Goal: Task Accomplishment & Management: Complete application form

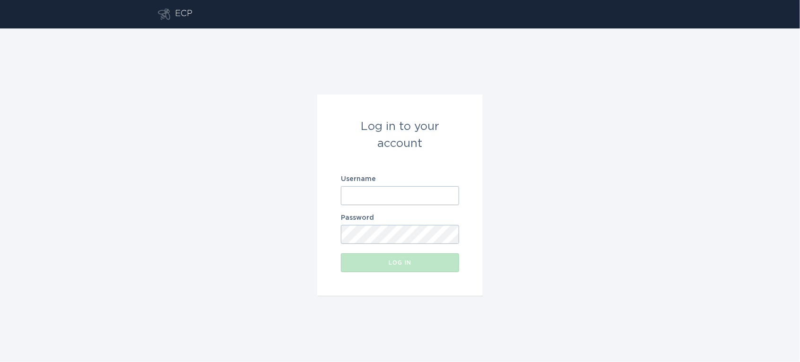
type input "[EMAIL_ADDRESS][DOMAIN_NAME]"
click at [403, 200] on input "[EMAIL_ADDRESS][DOMAIN_NAME]" at bounding box center [400, 195] width 118 height 19
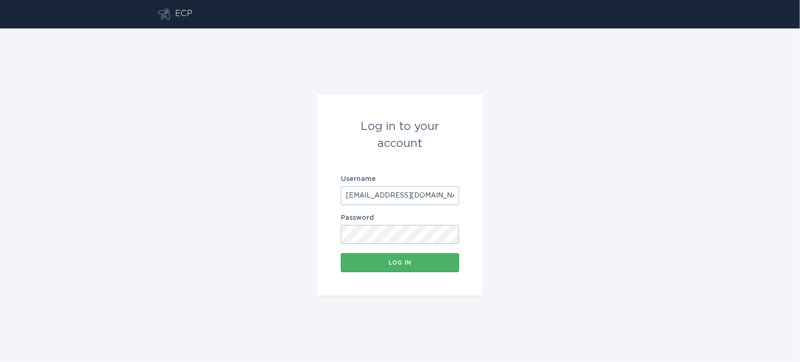
click at [389, 266] on div "Log in" at bounding box center [399, 263] width 109 height 6
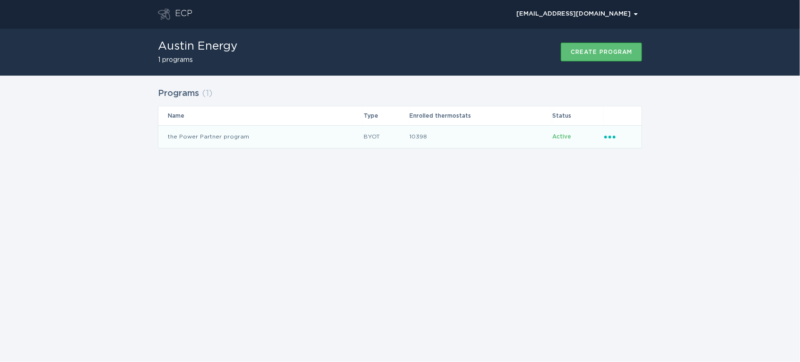
click at [323, 138] on td "the Power Partner program" at bounding box center [260, 136] width 205 height 23
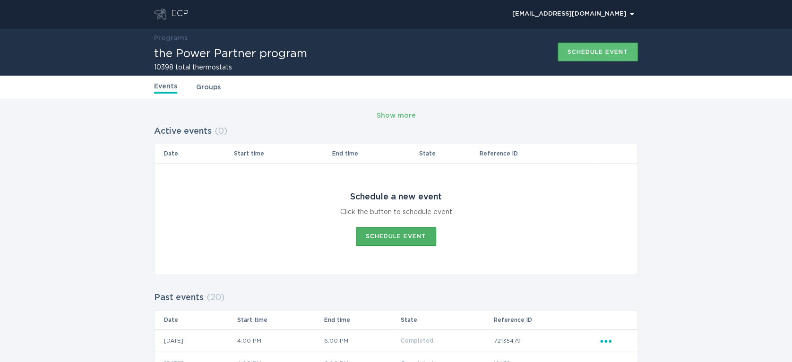
click at [392, 230] on button "Schedule event" at bounding box center [396, 236] width 80 height 19
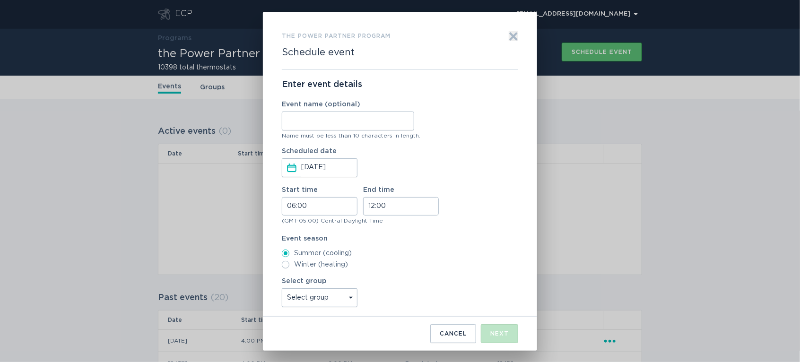
click at [313, 123] on input "Event name (optional)" at bounding box center [348, 121] width 132 height 19
type input "WH"
click at [284, 207] on input "06:00" at bounding box center [320, 206] width 76 height 18
click at [293, 271] on li "16" at bounding box center [295, 272] width 26 height 11
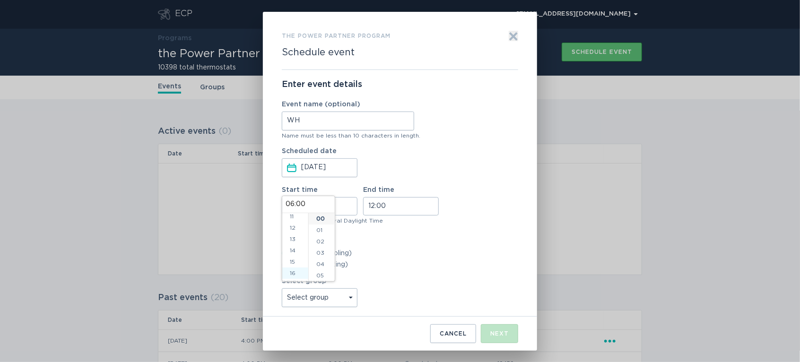
type input "16:00"
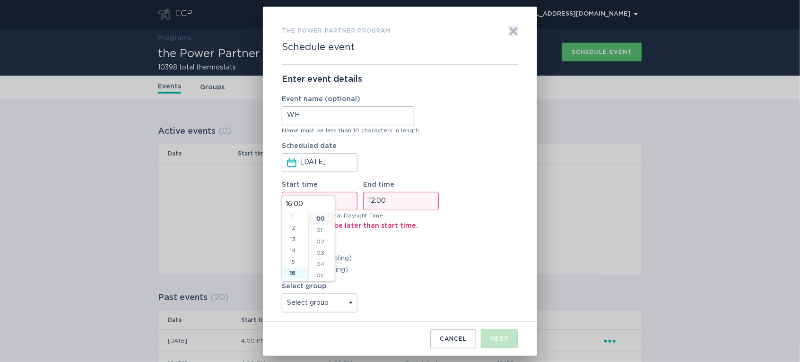
scroll to position [181, 0]
click at [370, 203] on input "12:00" at bounding box center [401, 201] width 76 height 18
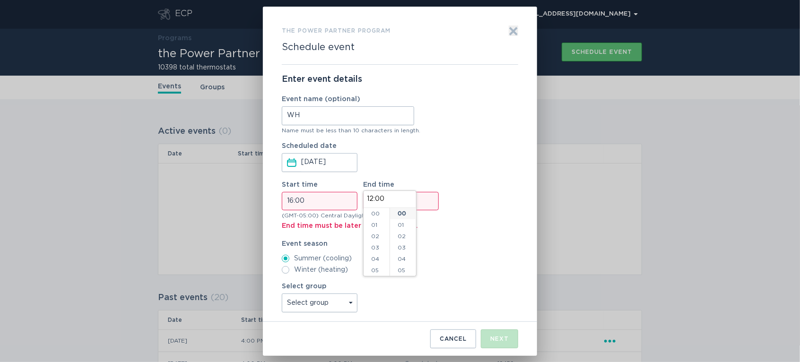
scroll to position [136, 0]
click at [373, 225] on li "18" at bounding box center [376, 222] width 26 height 11
type input "18:00"
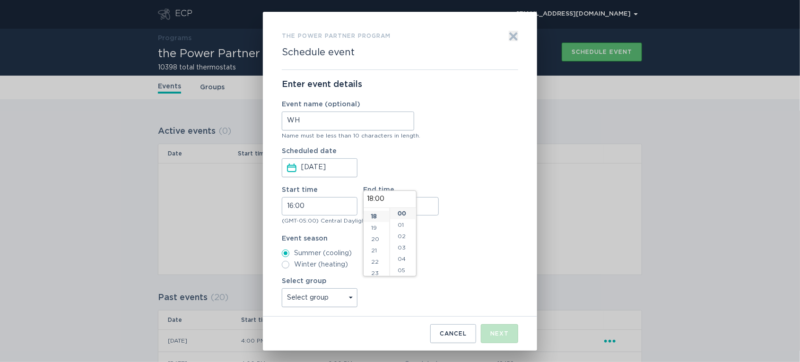
scroll to position [204, 0]
click at [332, 297] on select "Select group Whisper Hollow All thermostats High Point DND - Test DND - Pending…" at bounding box center [320, 297] width 76 height 19
select select "275fe029f442435fa047d9d4e3c7b5b6"
click at [282, 288] on select "Select group Whisper Hollow All thermostats High Point DND - Test DND - Pending…" at bounding box center [320, 297] width 76 height 19
click at [492, 335] on div "Next" at bounding box center [499, 334] width 18 height 6
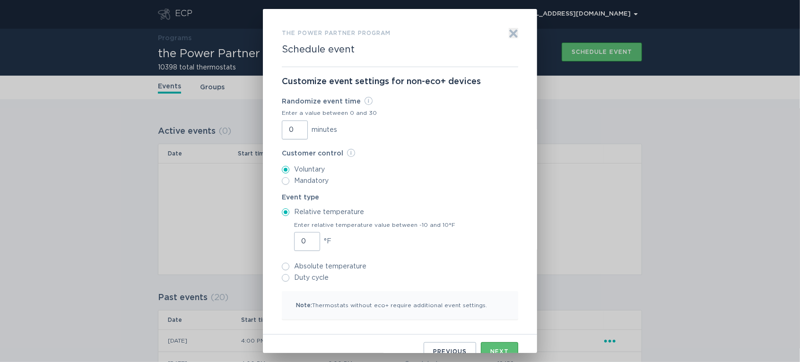
click at [282, 127] on input "0" at bounding box center [295, 130] width 26 height 19
type input "30"
type input "1"
click at [306, 237] on input "1" at bounding box center [307, 241] width 26 height 19
click at [494, 349] on div "Next" at bounding box center [499, 352] width 18 height 6
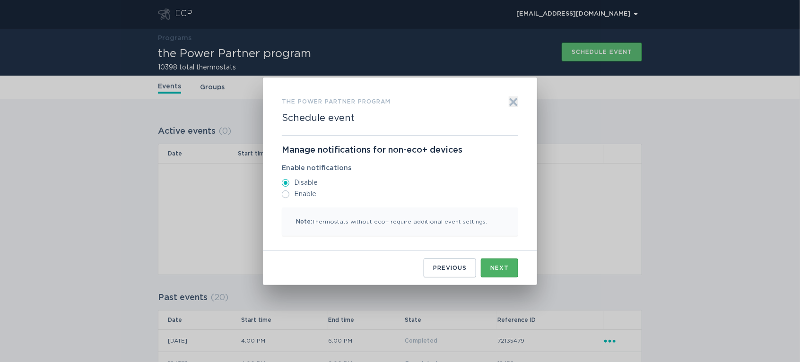
click at [488, 265] on button "Next" at bounding box center [499, 268] width 37 height 19
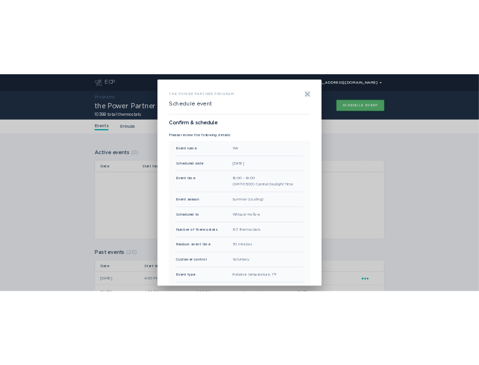
scroll to position [61, 0]
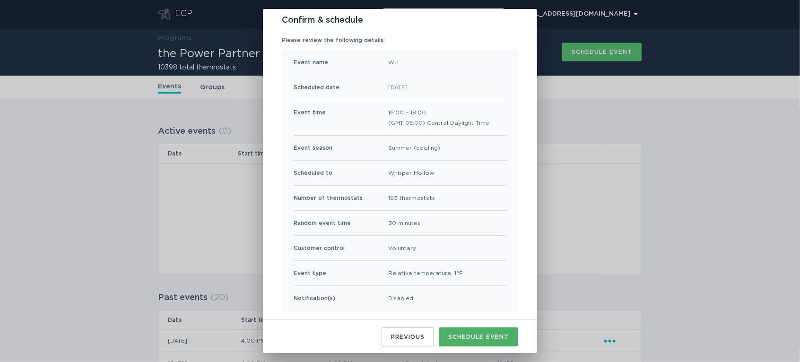
click at [481, 336] on div "Schedule event" at bounding box center [478, 337] width 60 height 6
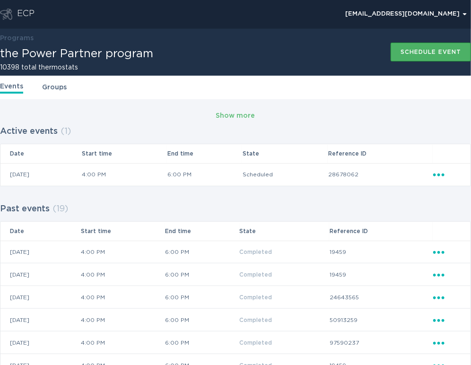
click at [418, 53] on div "Schedule event" at bounding box center [430, 52] width 60 height 6
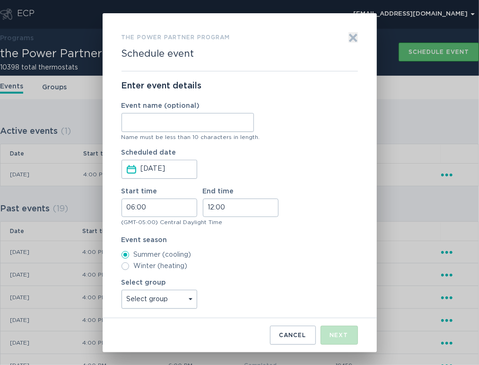
click at [148, 127] on input "Event name (optional)" at bounding box center [187, 122] width 132 height 19
type input "[PERSON_NAME]"
click at [128, 208] on input "06:00" at bounding box center [159, 207] width 76 height 18
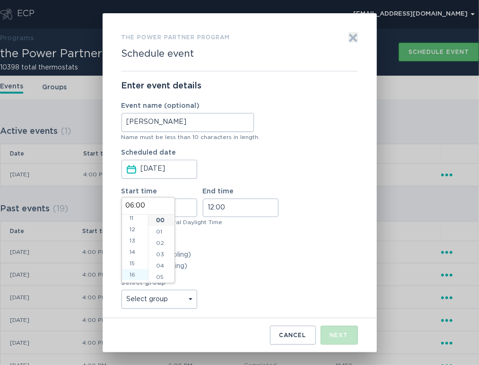
click at [133, 270] on li "16" at bounding box center [135, 274] width 26 height 11
type input "16:00"
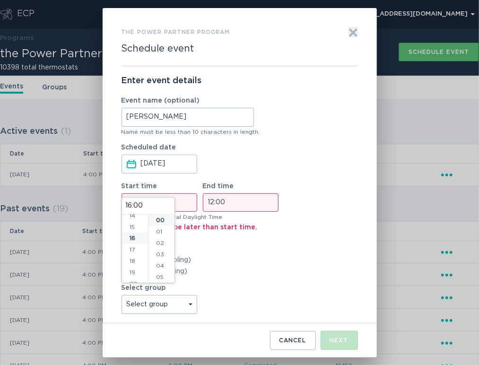
scroll to position [181, 0]
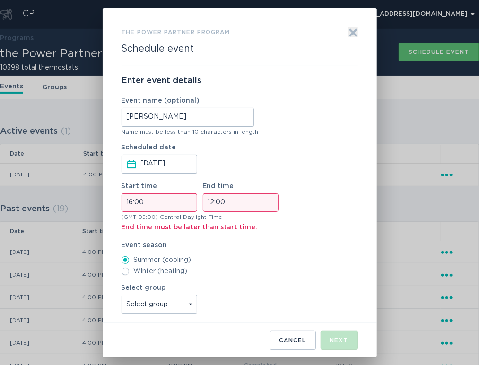
click at [211, 200] on input "12:00" at bounding box center [241, 202] width 76 height 18
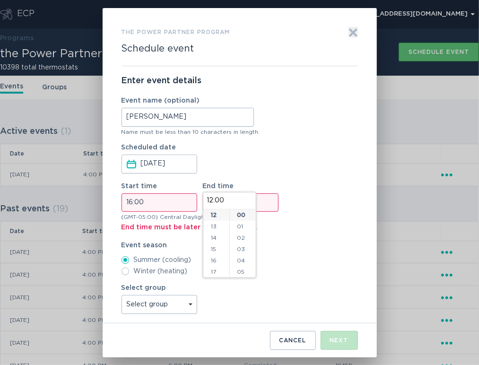
scroll to position [195, 0]
click at [212, 225] on li "18" at bounding box center [216, 223] width 26 height 11
type input "18:00"
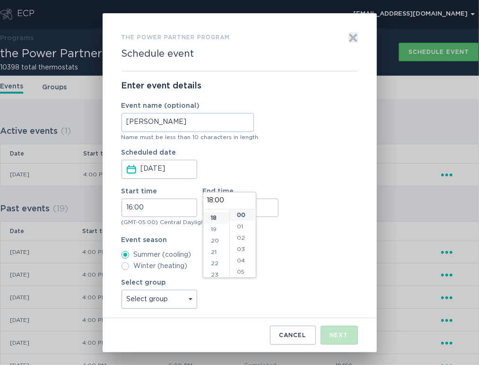
scroll to position [204, 0]
click at [149, 298] on select "Select group Whisper Hollow All thermostats High Point DND - Test DND - Pending…" at bounding box center [159, 299] width 76 height 19
select select "4c7b4abfe2b34ebaa82c5e767258e6bb"
click at [121, 290] on select "Select group Whisper Hollow All thermostats High Point DND - Test DND - Pending…" at bounding box center [159, 299] width 76 height 19
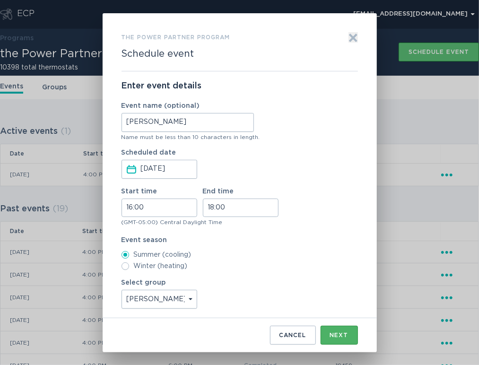
click at [322, 329] on button "Next" at bounding box center [338, 335] width 37 height 19
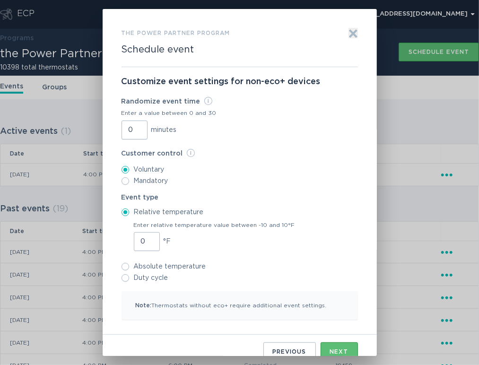
click at [121, 128] on input "0" at bounding box center [134, 130] width 26 height 19
type input "30"
type input "1"
click at [146, 237] on input "1" at bounding box center [147, 241] width 26 height 19
click at [325, 345] on button "Next" at bounding box center [338, 351] width 37 height 19
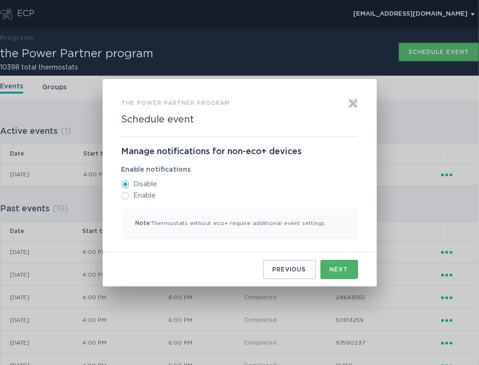
click at [331, 267] on div "Next" at bounding box center [339, 270] width 18 height 6
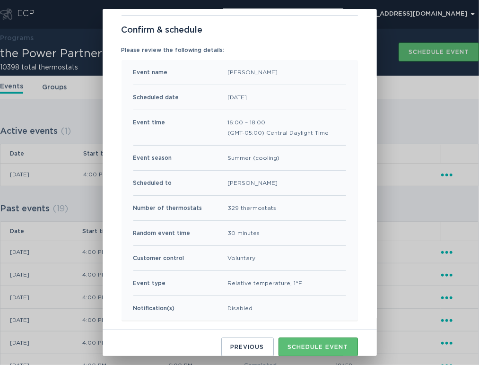
scroll to position [59, 0]
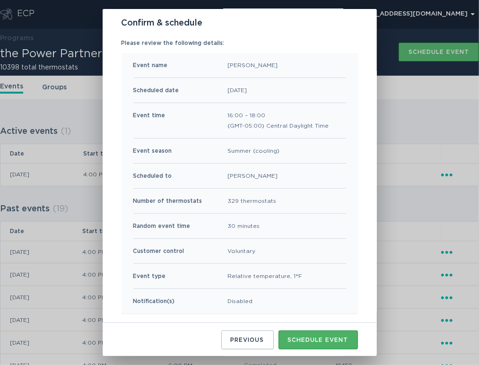
click at [307, 332] on button "Schedule event" at bounding box center [317, 339] width 79 height 19
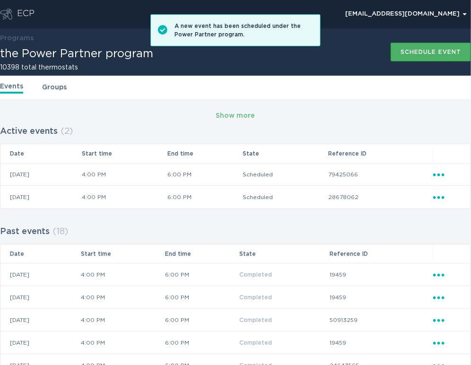
click at [397, 51] on button "Schedule event" at bounding box center [430, 52] width 80 height 19
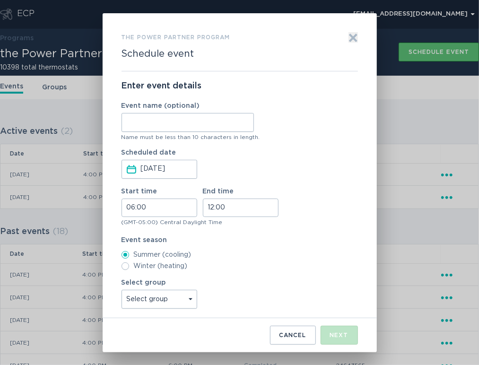
click at [209, 121] on input "Event name (optional)" at bounding box center [187, 122] width 132 height 19
type input "Agave"
click at [123, 206] on input "06:00" at bounding box center [159, 207] width 76 height 18
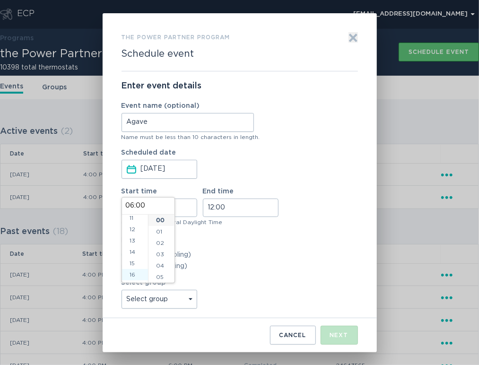
click at [132, 270] on li "16" at bounding box center [135, 274] width 26 height 11
type input "16:00"
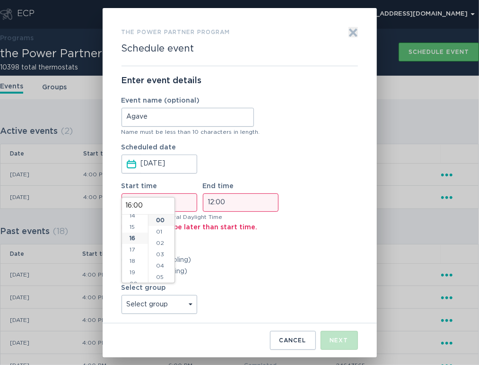
scroll to position [181, 0]
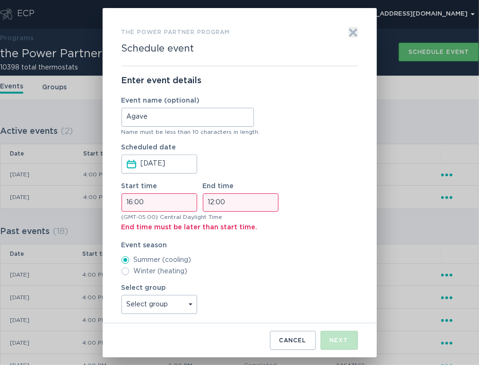
click at [214, 200] on input "12:00" at bounding box center [241, 202] width 76 height 18
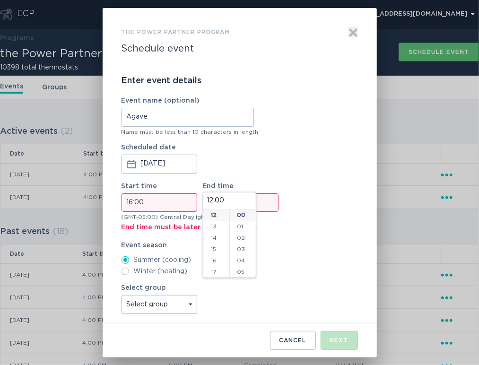
scroll to position [195, 0]
click at [214, 226] on li "18" at bounding box center [216, 223] width 26 height 11
type input "18:00"
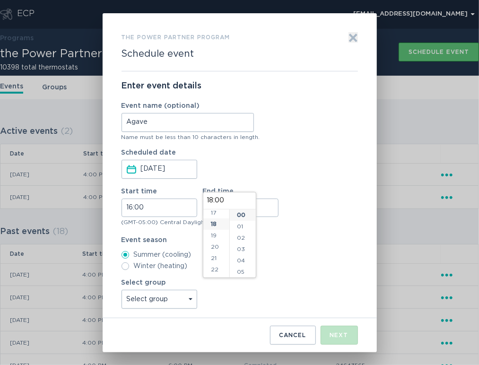
scroll to position [204, 0]
click at [181, 300] on select "Select group Whisper Hollow All thermostats High Point DND - Test DND - Pending…" at bounding box center [159, 299] width 76 height 19
select select "d4e68daaa0f24a49beb9002b841a67a6"
click at [121, 290] on select "Select group Whisper Hollow All thermostats High Point DND - Test DND - Pending…" at bounding box center [159, 299] width 76 height 19
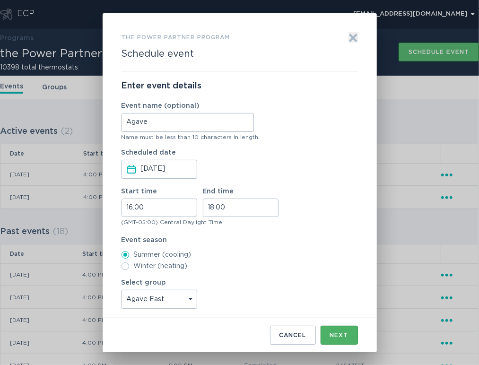
click at [340, 332] on div "Next" at bounding box center [339, 335] width 18 height 6
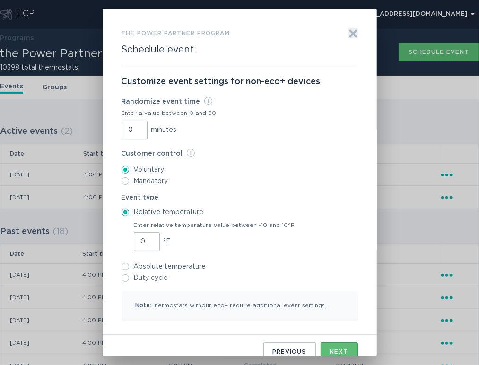
click at [125, 130] on input "0" at bounding box center [134, 130] width 26 height 19
type input "30"
type input "1"
click at [146, 239] on input "1" at bounding box center [147, 241] width 26 height 19
click at [320, 347] on button "Next" at bounding box center [338, 351] width 37 height 19
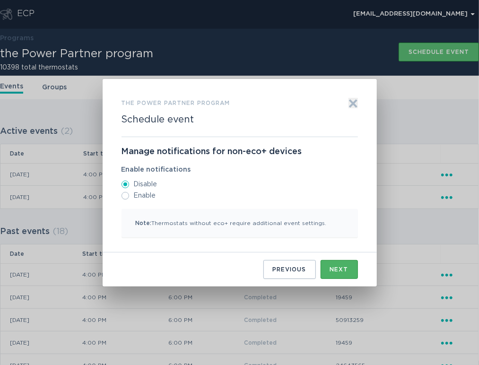
click at [326, 267] on button "Next" at bounding box center [338, 269] width 37 height 19
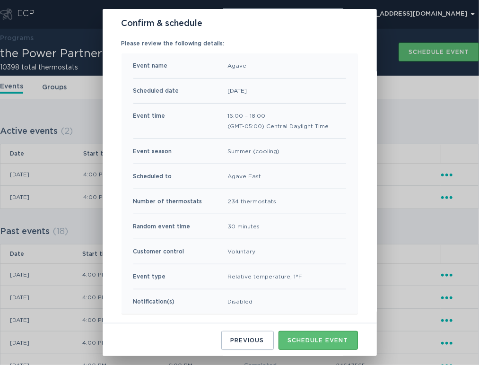
scroll to position [59, 0]
click at [292, 337] on div "Schedule event" at bounding box center [318, 340] width 60 height 6
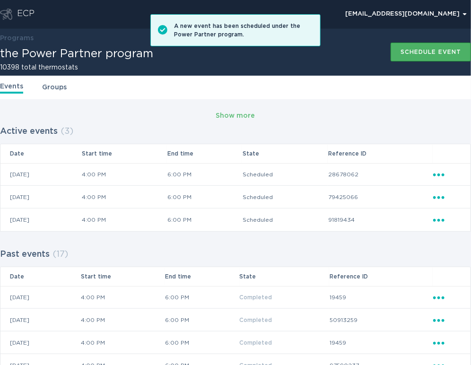
click at [401, 50] on div "Schedule event" at bounding box center [430, 52] width 60 height 6
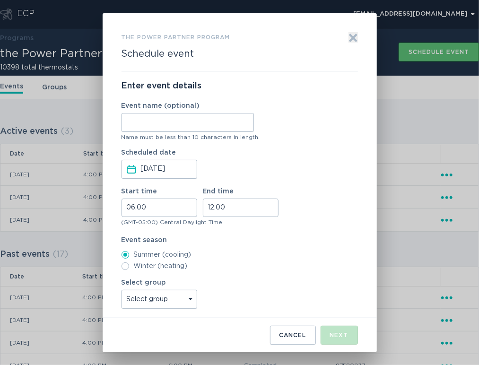
click at [191, 128] on input "Event name (optional)" at bounding box center [187, 122] width 132 height 19
type input "High Point"
click at [130, 208] on input "06:00" at bounding box center [159, 207] width 76 height 18
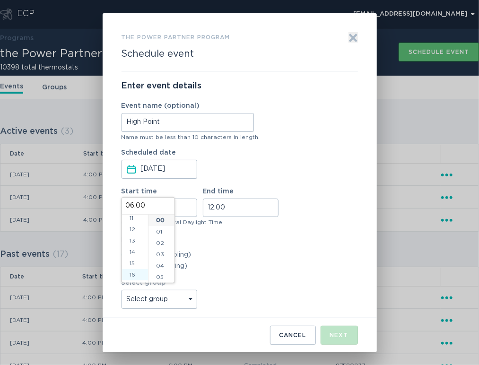
click at [136, 274] on li "16" at bounding box center [135, 274] width 26 height 11
type input "16:00"
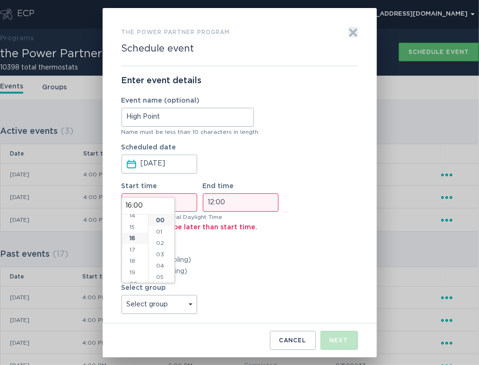
scroll to position [181, 0]
click at [214, 204] on input "12:00" at bounding box center [241, 202] width 76 height 18
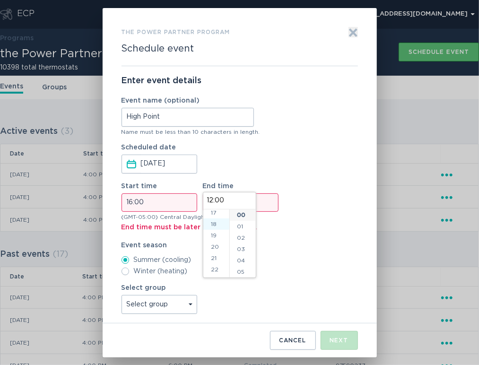
click at [213, 226] on li "18" at bounding box center [216, 223] width 26 height 11
type input "18:00"
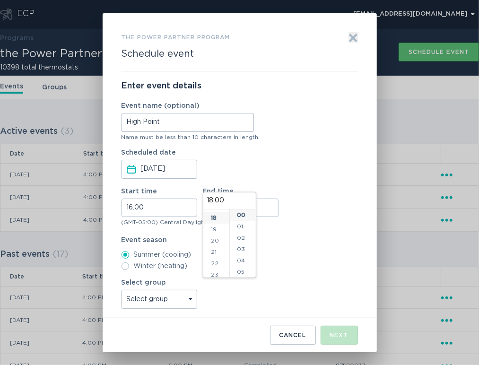
scroll to position [204, 0]
click at [170, 298] on select "Select group Whisper Hollow All thermostats High Point DND - Test DND - Pending…" at bounding box center [159, 299] width 76 height 19
select select "3124351f5c3d4c9295d2153e43e32fc4"
click at [121, 290] on select "Select group Whisper Hollow All thermostats High Point DND - Test DND - Pending…" at bounding box center [159, 299] width 76 height 19
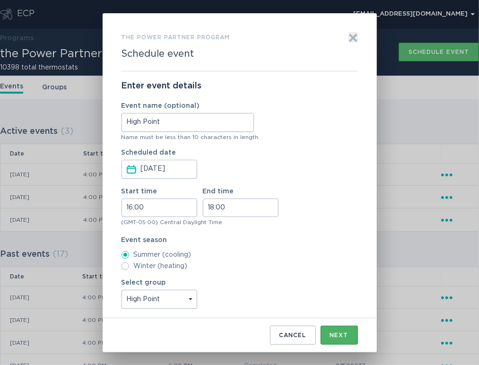
click at [331, 336] on div "Next" at bounding box center [339, 335] width 18 height 6
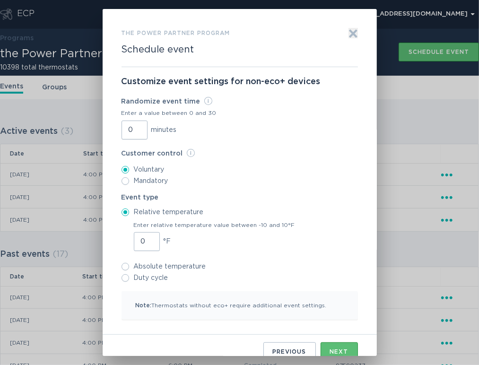
click at [125, 128] on input "0" at bounding box center [134, 130] width 26 height 19
type input "30"
type input "1"
click at [147, 239] on input "1" at bounding box center [147, 241] width 26 height 19
click at [330, 349] on div "Next" at bounding box center [339, 352] width 18 height 6
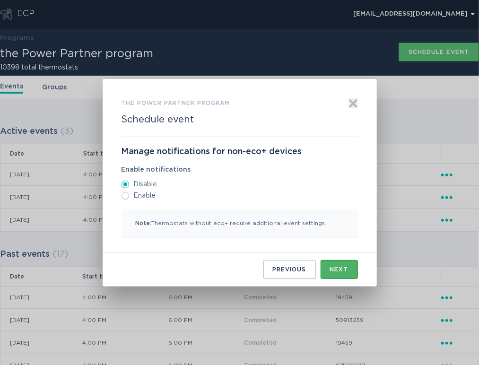
click at [339, 270] on div "Next" at bounding box center [339, 270] width 18 height 6
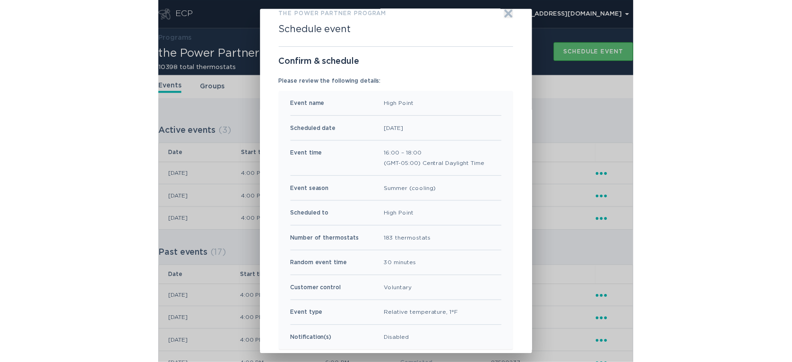
scroll to position [59, 0]
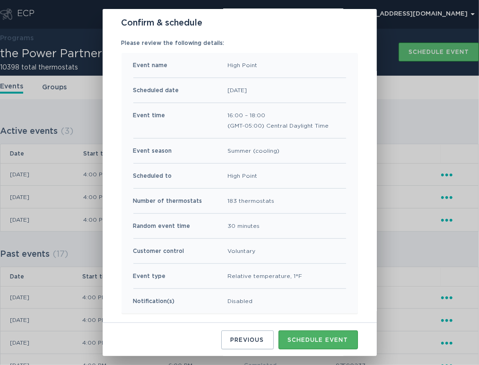
click at [303, 337] on div "Schedule event" at bounding box center [318, 340] width 60 height 6
